Goal: Task Accomplishment & Management: Use online tool/utility

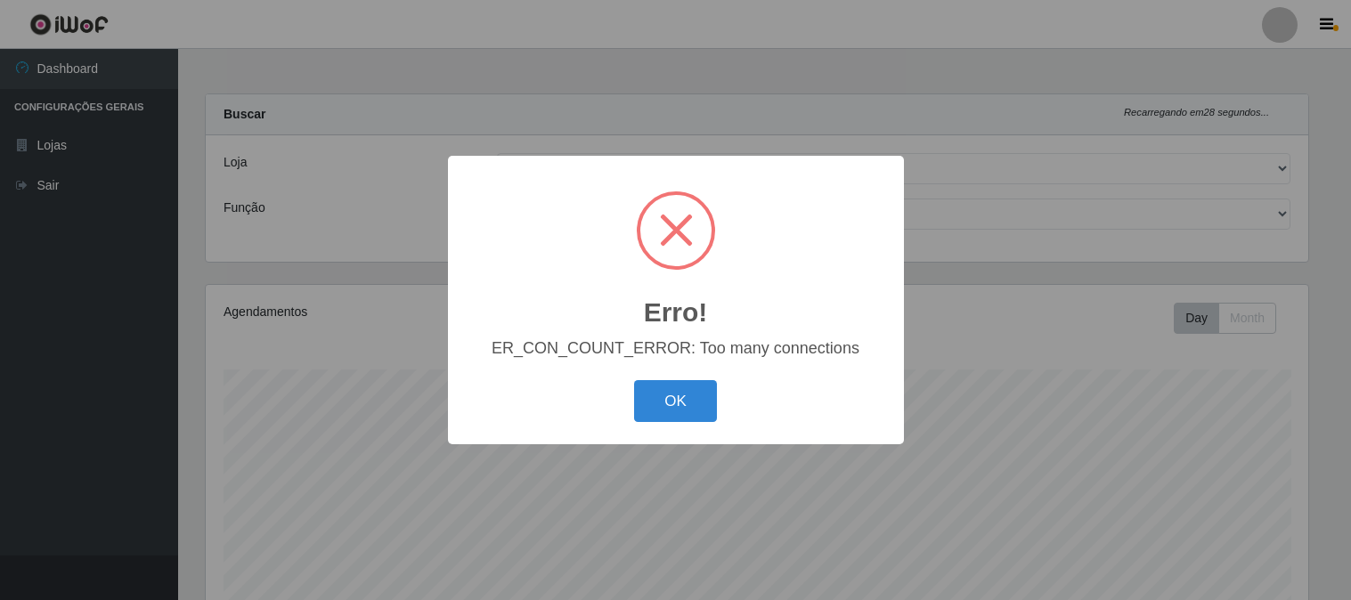
select select "464"
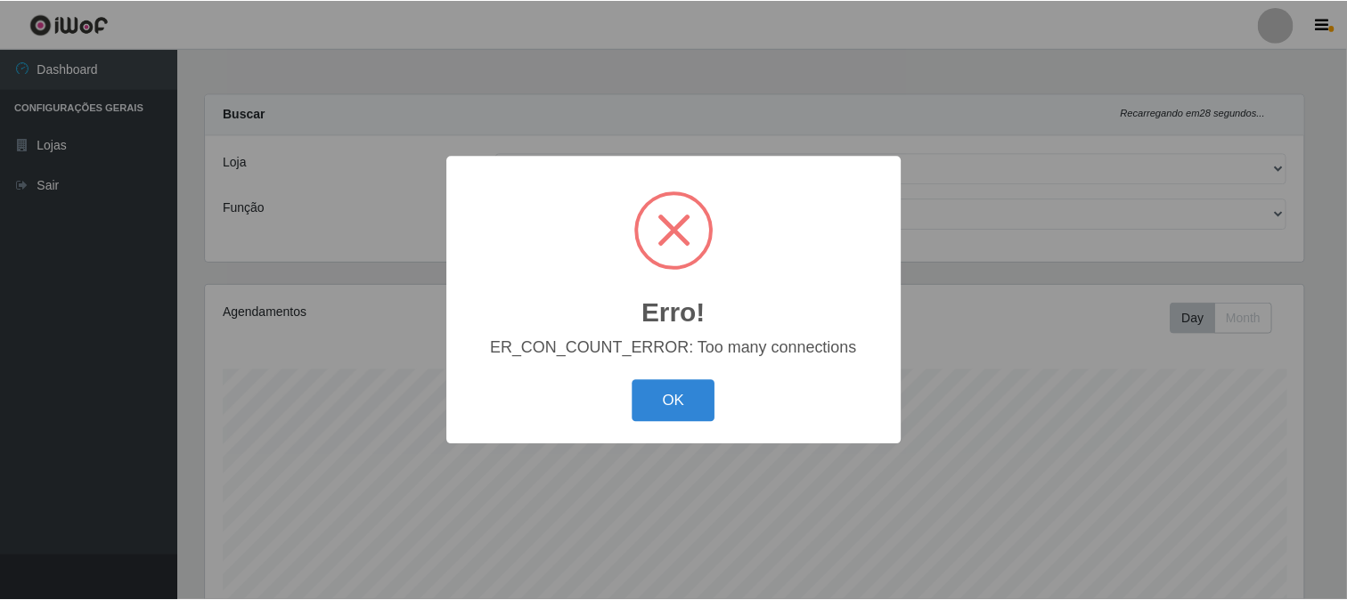
scroll to position [369, 1102]
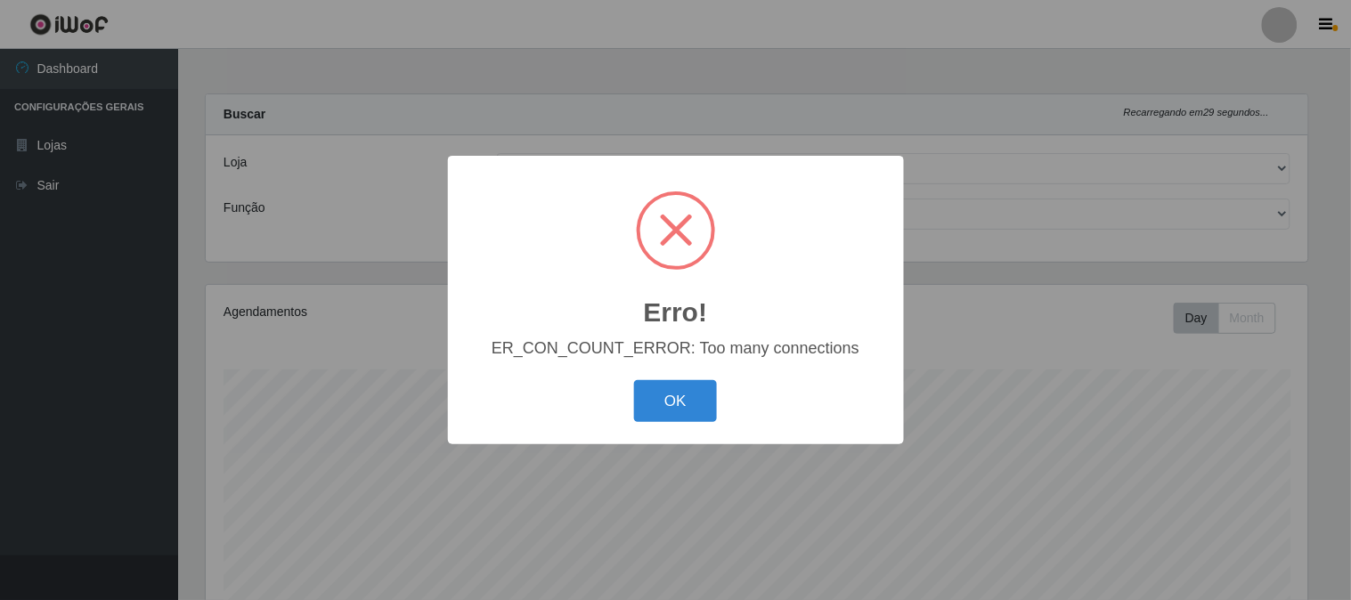
click at [717, 386] on div "OK Cancel" at bounding box center [676, 401] width 420 height 51
click at [669, 411] on button "OK" at bounding box center [675, 401] width 83 height 42
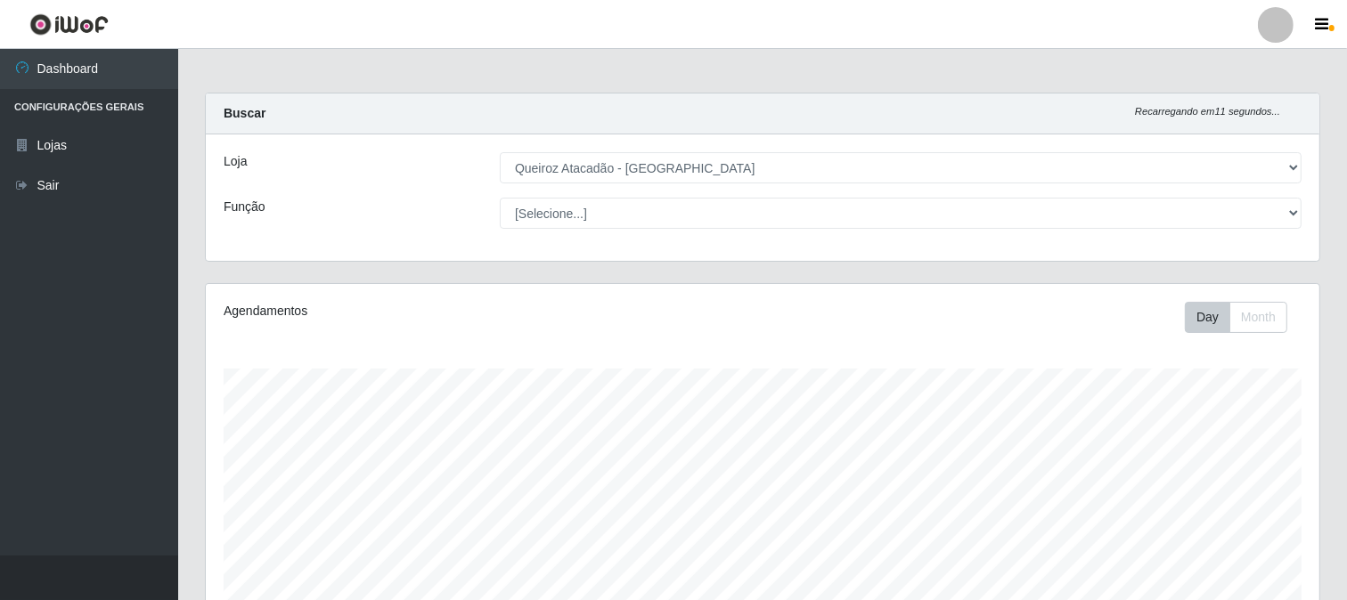
scroll to position [0, 0]
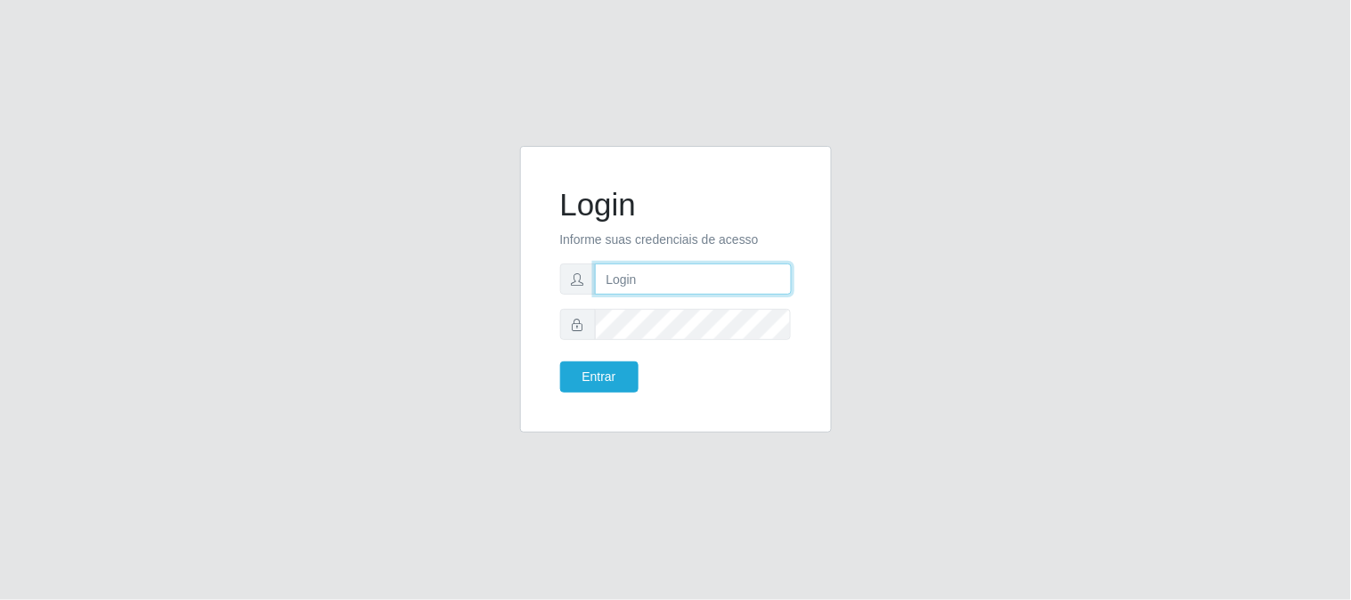
click at [672, 265] on input "text" at bounding box center [693, 279] width 197 height 31
type input "[EMAIL_ADDRESS][DOMAIN_NAME]"
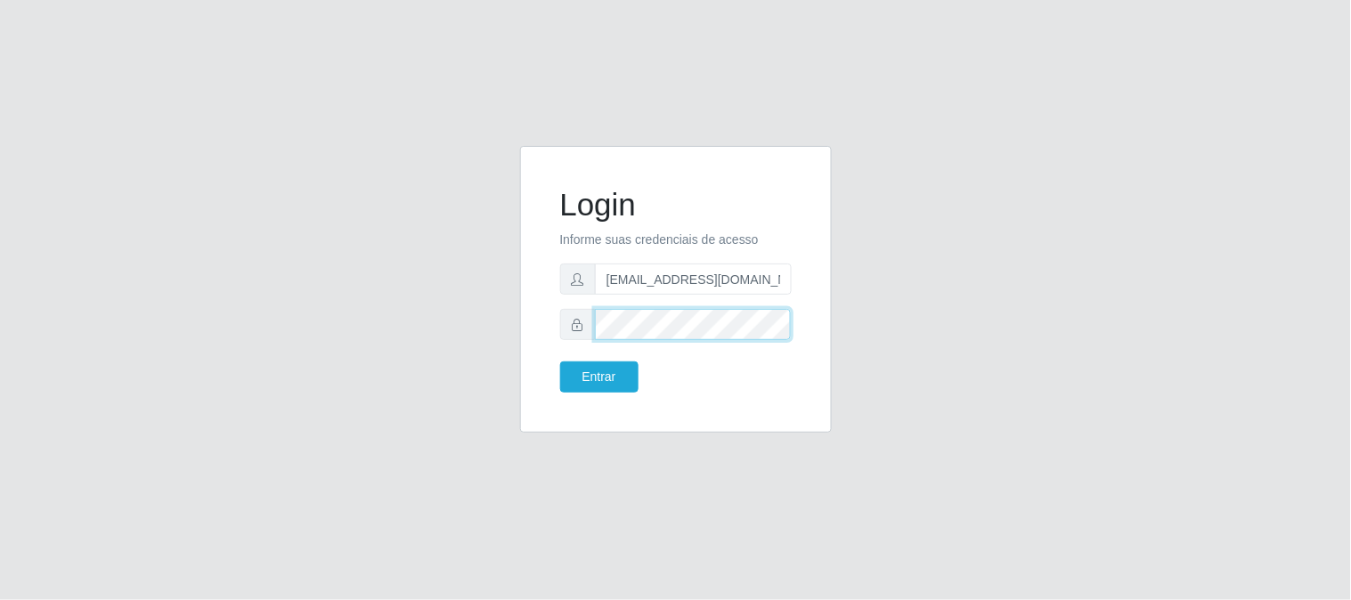
click at [560, 362] on button "Entrar" at bounding box center [599, 377] width 78 height 31
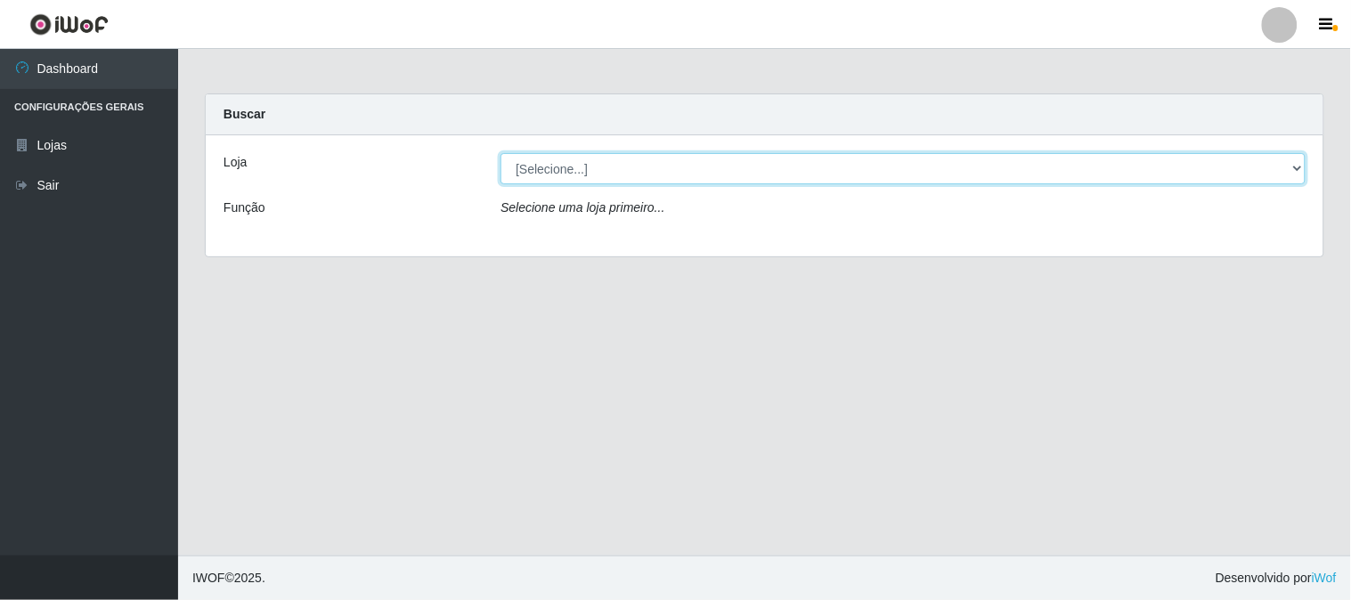
click at [1303, 162] on select "[Selecione...] Queiroz Atacadão - [GEOGRAPHIC_DATA]" at bounding box center [903, 168] width 805 height 31
select select "464"
click at [501, 153] on select "[Selecione...] Queiroz Atacadão - [GEOGRAPHIC_DATA]" at bounding box center [903, 168] width 805 height 31
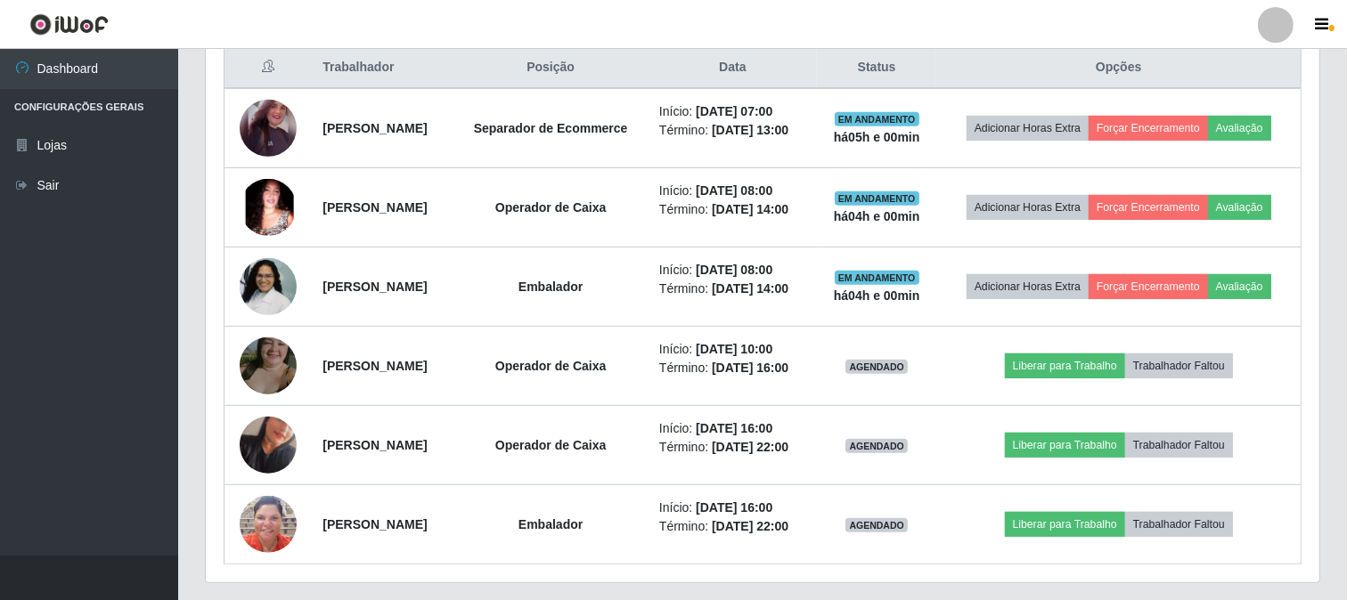
scroll to position [741, 0]
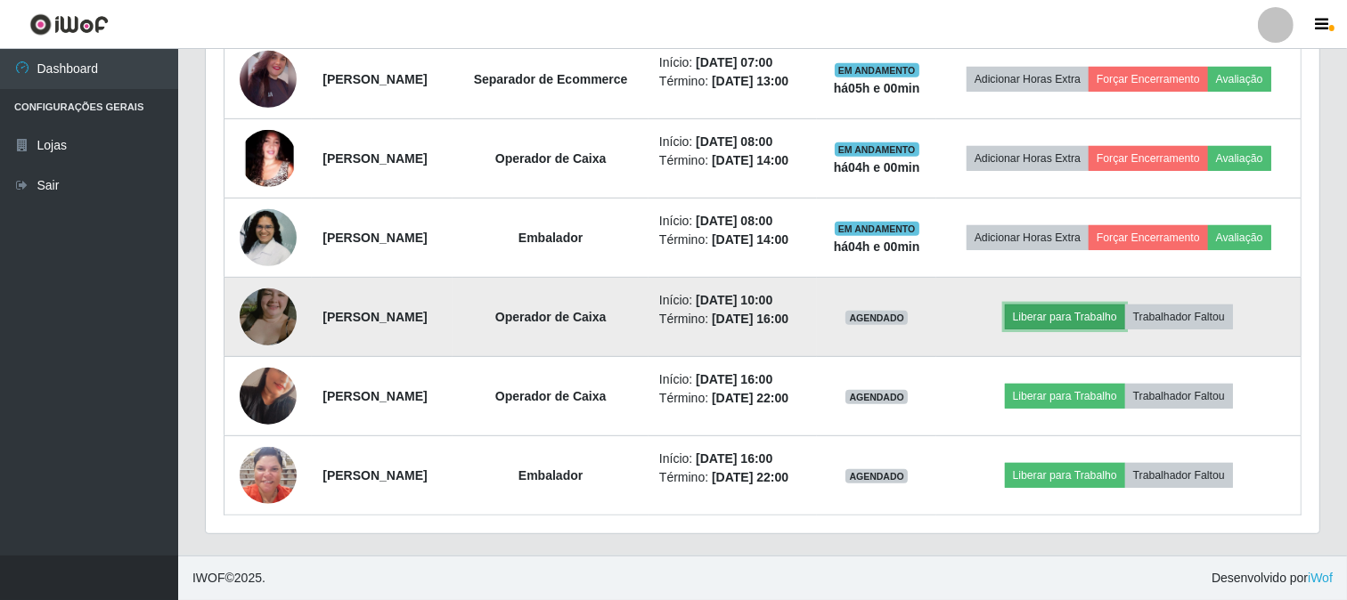
click at [1048, 312] on button "Liberar para Trabalho" at bounding box center [1065, 317] width 120 height 25
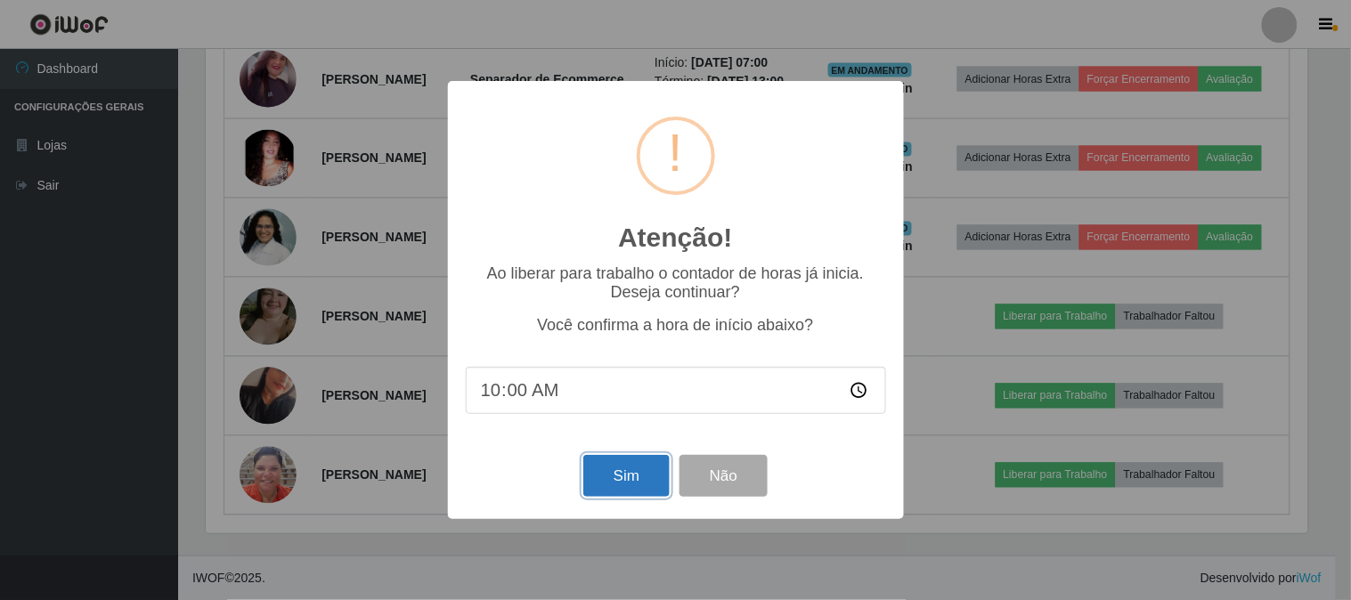
click at [627, 481] on button "Sim" at bounding box center [626, 476] width 86 height 42
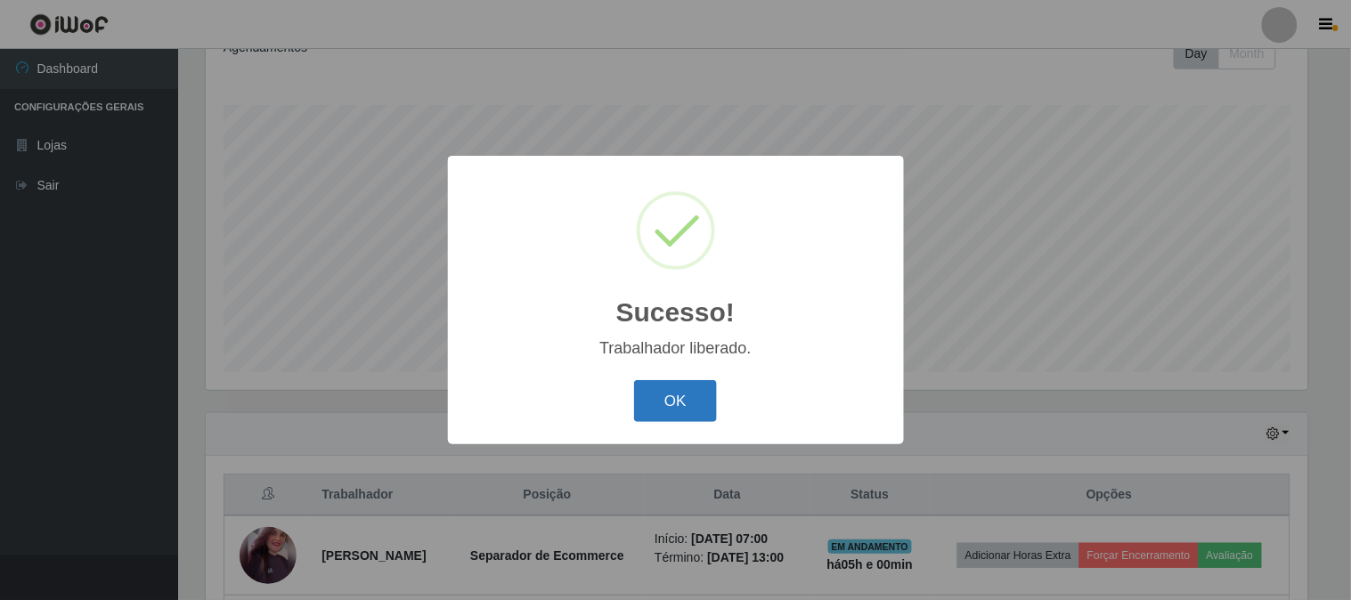
click at [653, 388] on button "OK" at bounding box center [675, 401] width 83 height 42
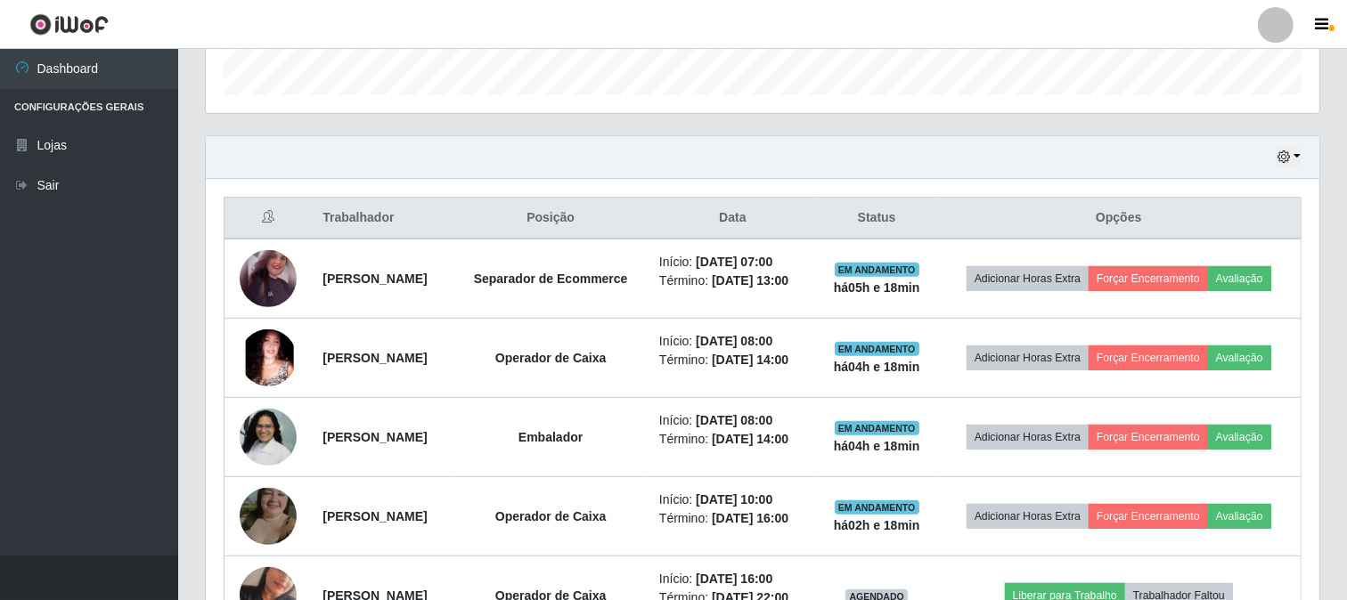
scroll to position [543, 0]
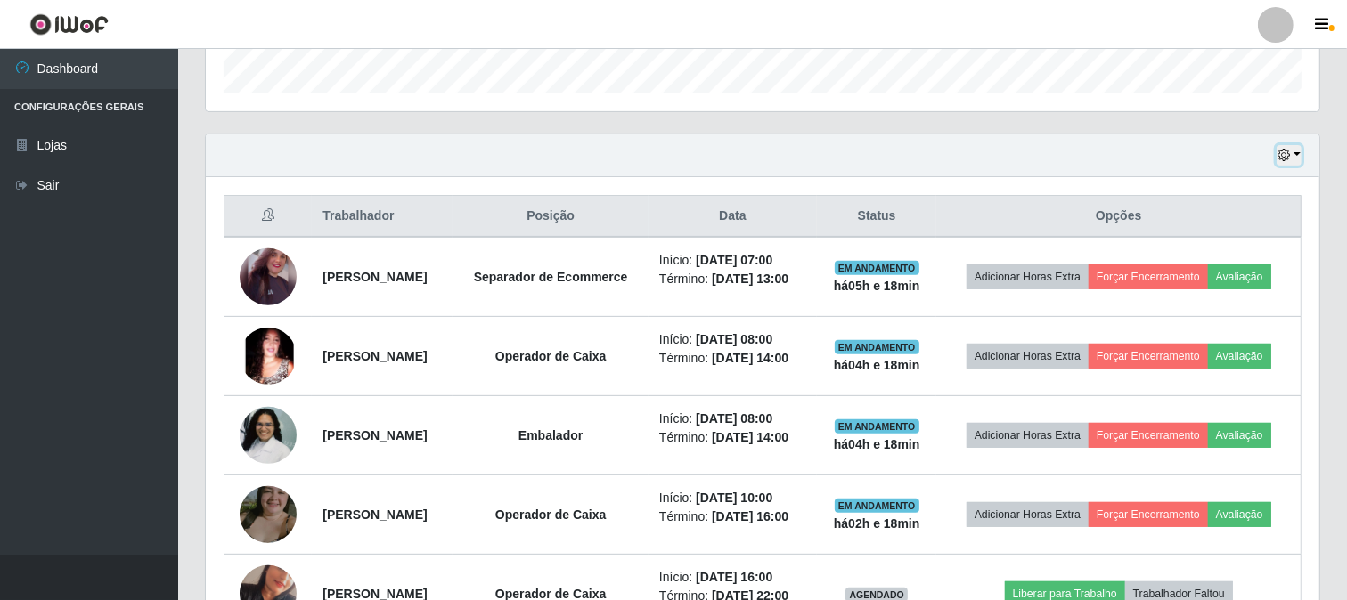
click at [1287, 159] on icon "button" at bounding box center [1283, 155] width 12 height 12
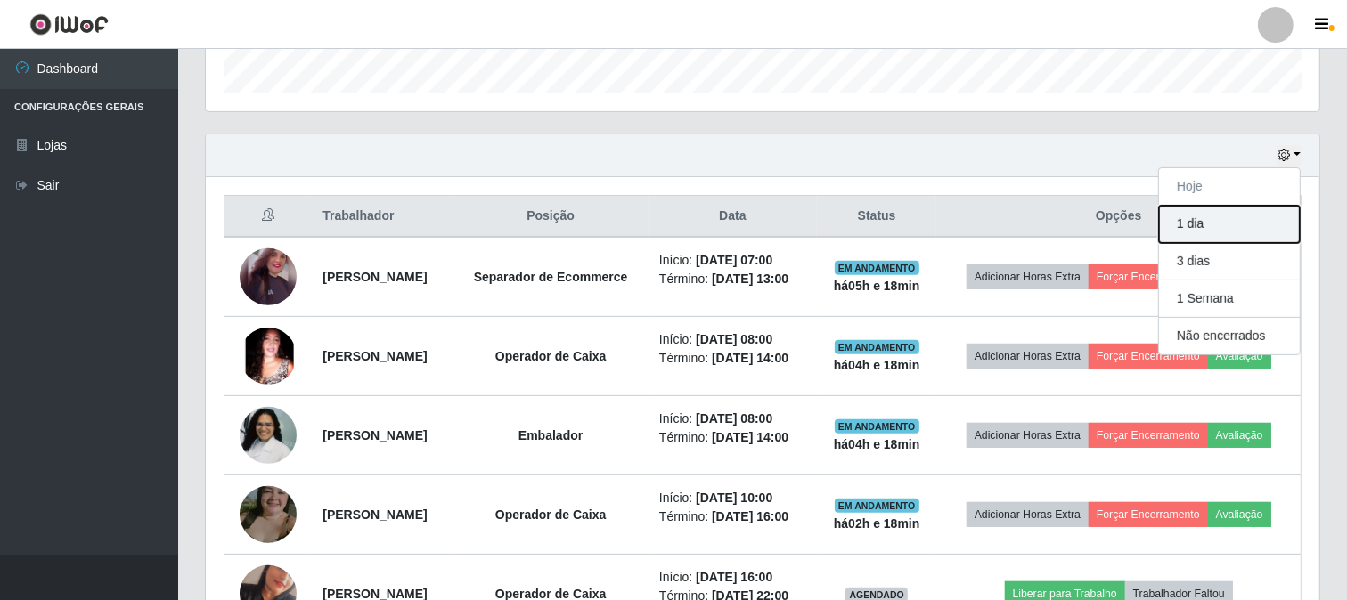
click at [1222, 236] on button "1 dia" at bounding box center [1229, 224] width 141 height 37
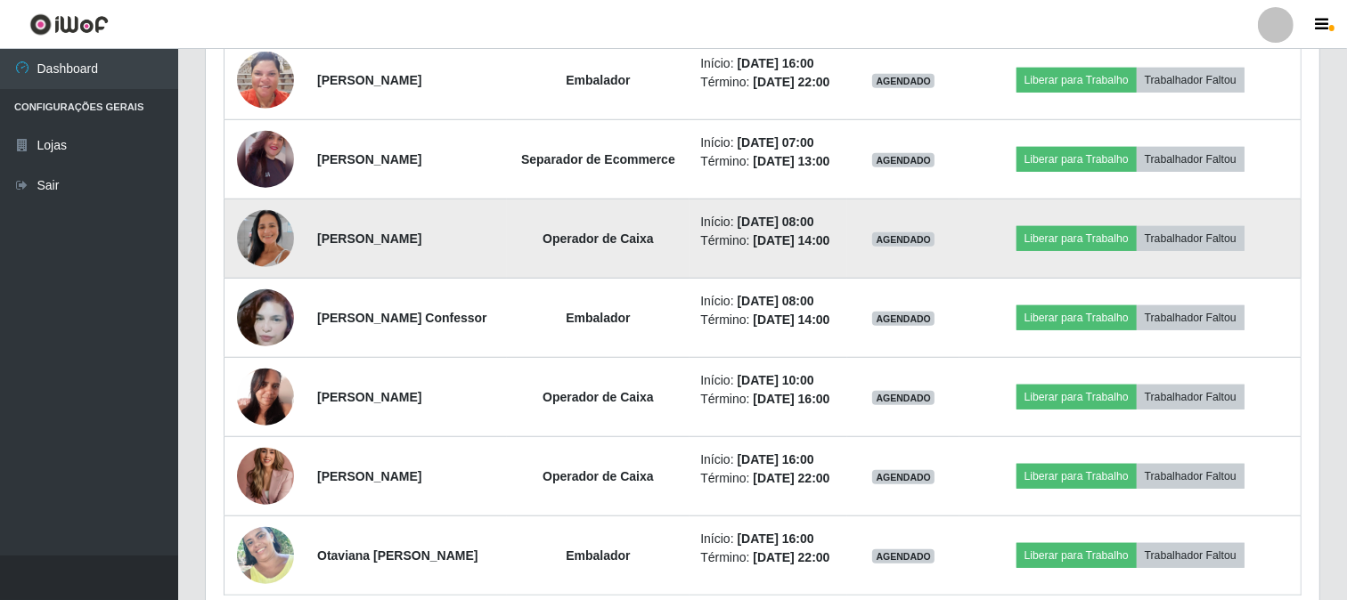
scroll to position [1217, 0]
